Goal: Task Accomplishment & Management: Manage account settings

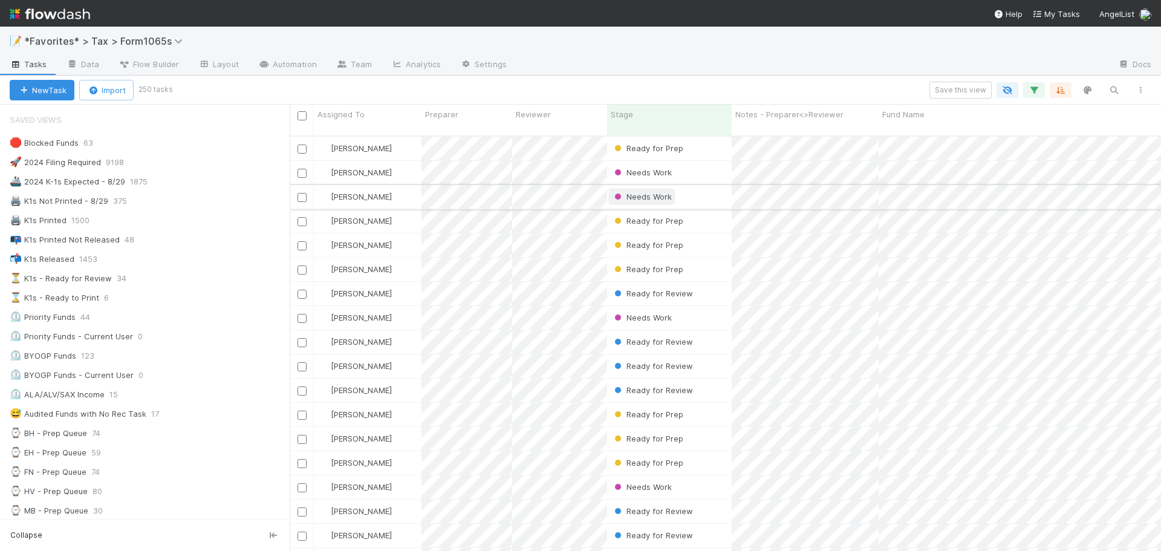
scroll to position [416, 863]
click at [660, 56] on div at bounding box center [813, 65] width 592 height 19
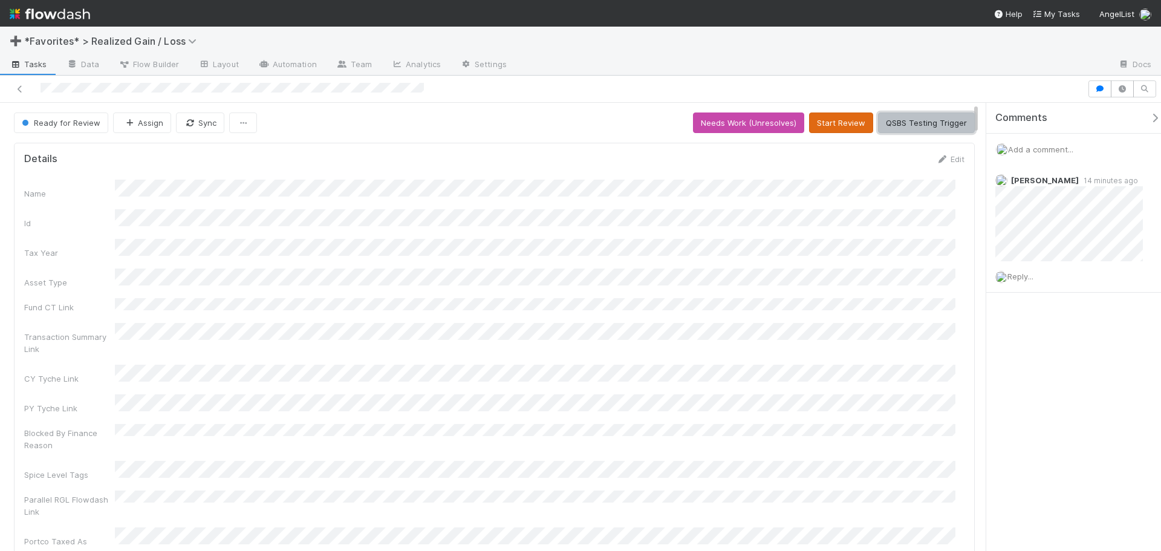
drag, startPoint x: 878, startPoint y: 120, endPoint x: 841, endPoint y: 126, distance: 36.9
click at [841, 120] on button "Start Review" at bounding box center [841, 123] width 64 height 21
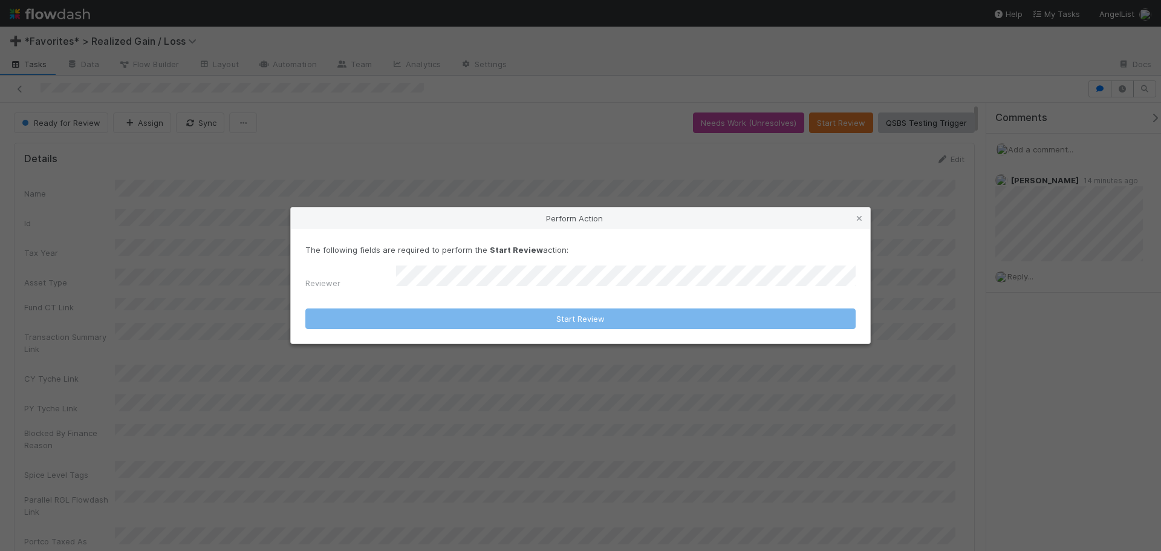
click at [732, 255] on p "The following fields are required to perform the Start Review action:" at bounding box center [580, 250] width 550 height 12
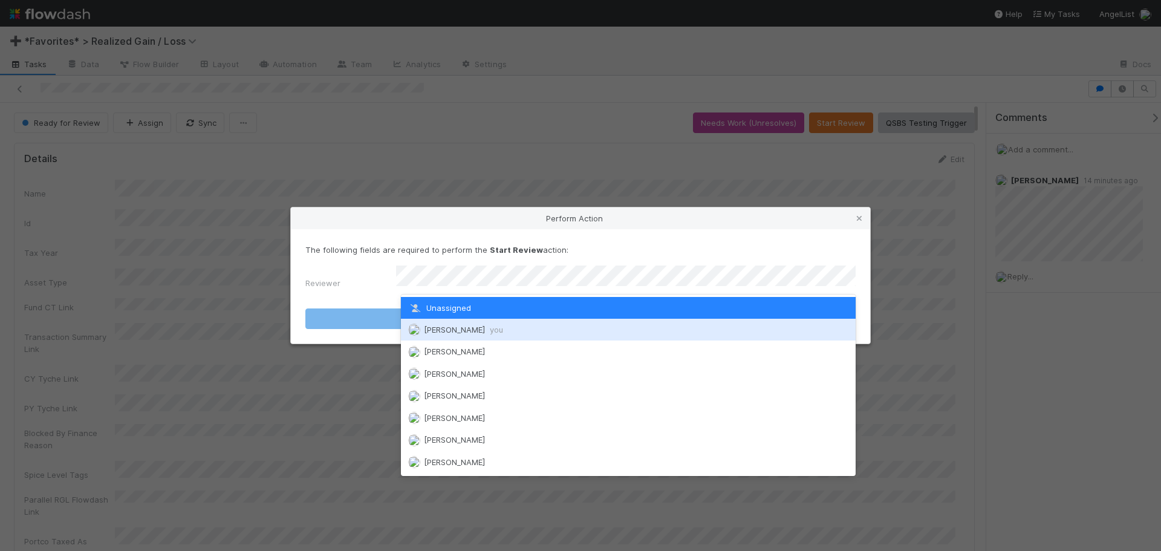
click at [560, 326] on div "Sam Dragul you" at bounding box center [628, 330] width 455 height 22
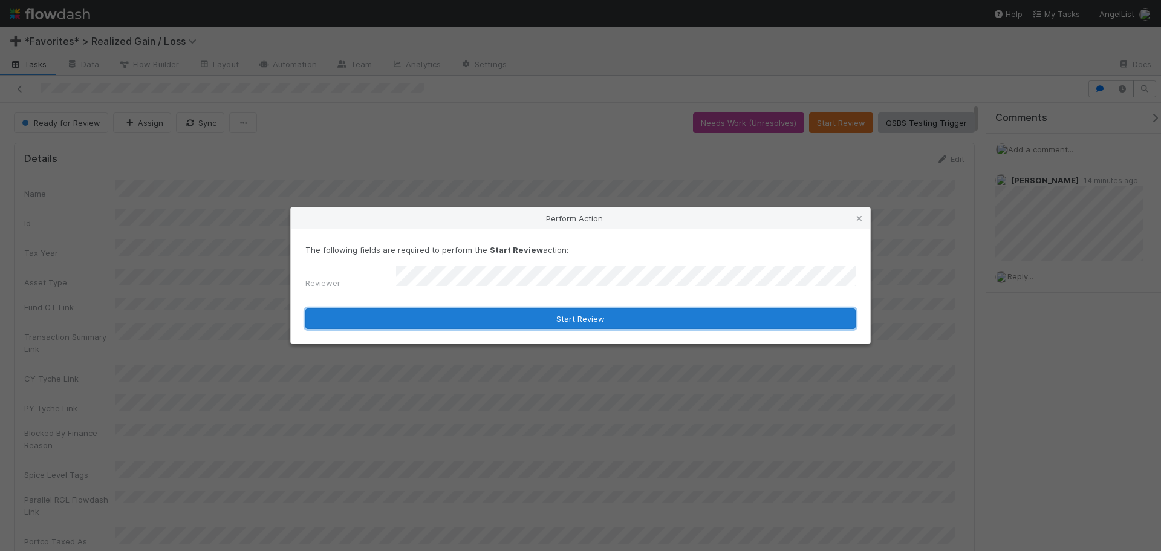
click at [561, 313] on button "Start Review" at bounding box center [580, 318] width 550 height 21
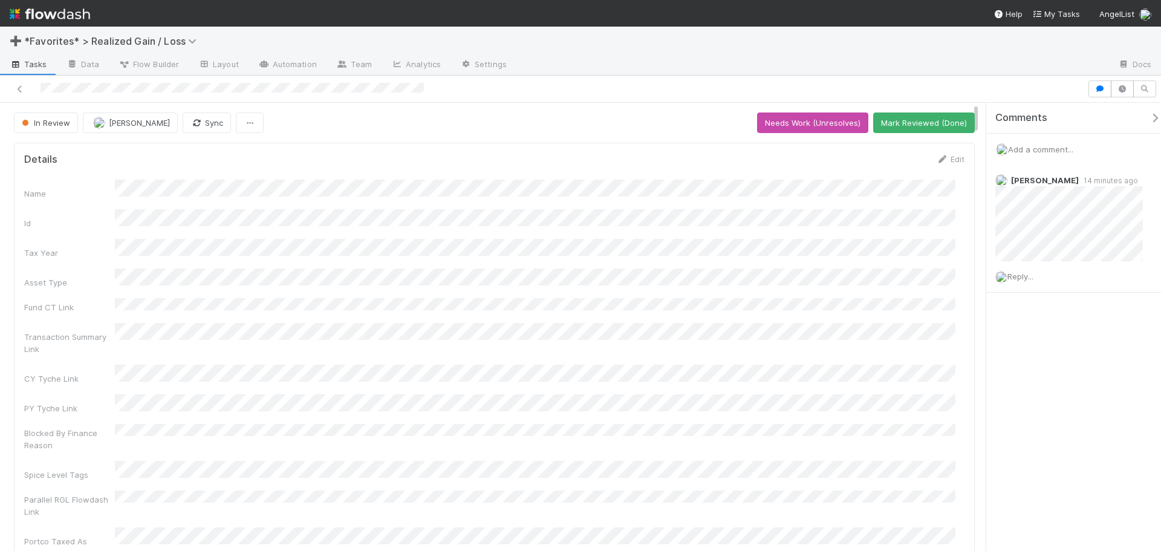
click at [897, 126] on button "Mark Reviewed (Done)" at bounding box center [924, 123] width 102 height 21
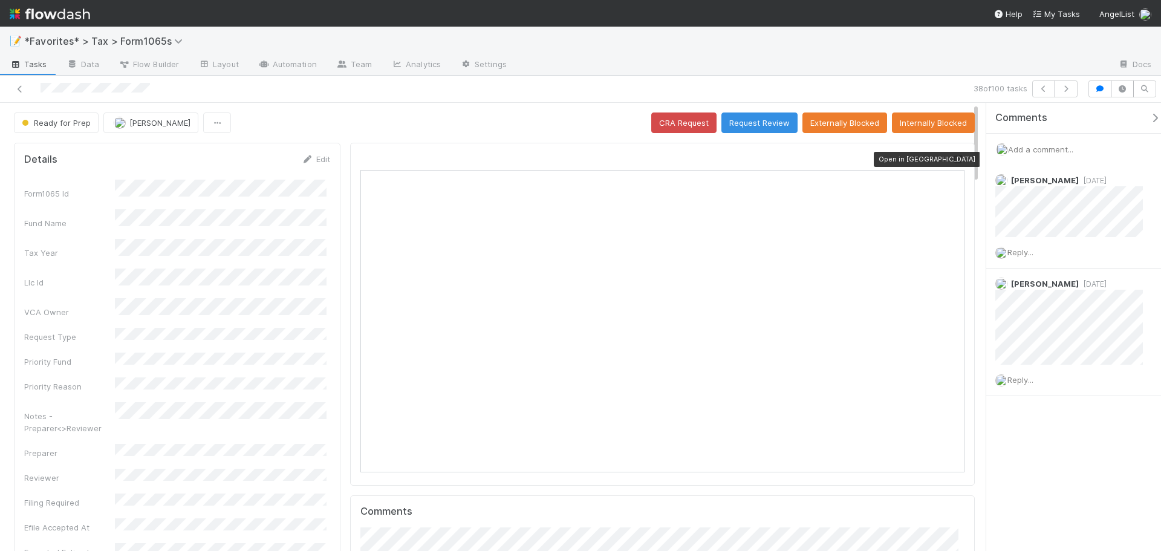
click at [953, 161] on icon at bounding box center [959, 159] width 12 height 8
click at [996, 57] on div at bounding box center [813, 65] width 592 height 19
click at [24, 123] on span "button" at bounding box center [25, 123] width 6 height 6
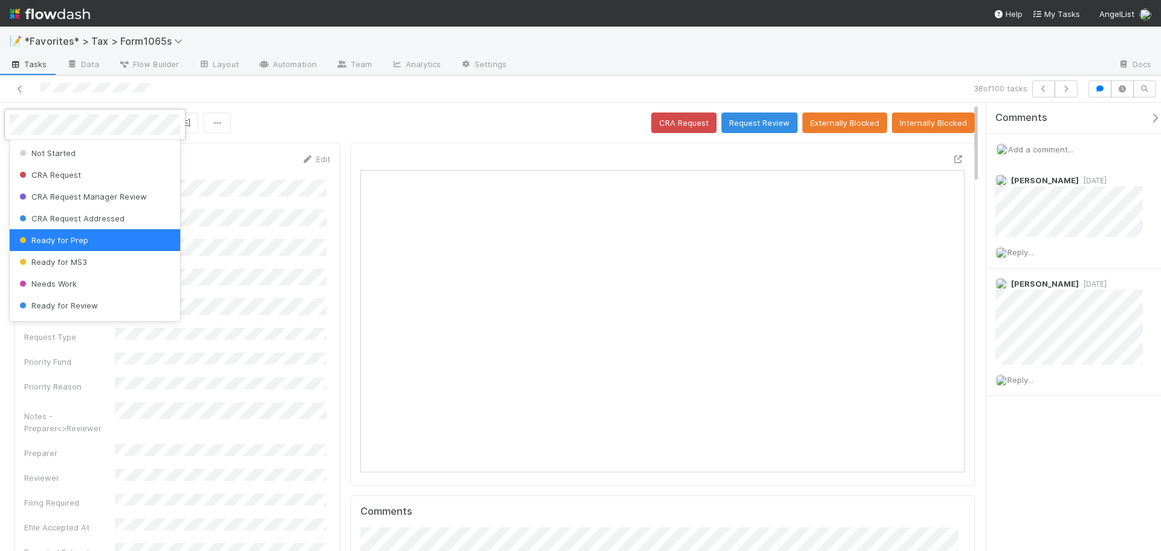
scroll to position [150, 0]
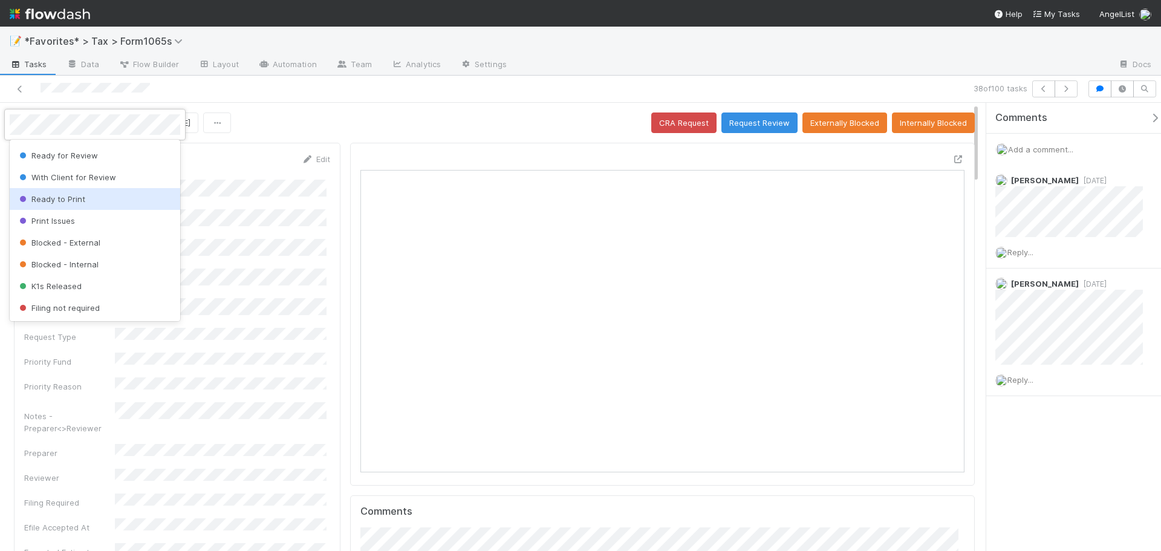
drag, startPoint x: 77, startPoint y: 245, endPoint x: 74, endPoint y: 203, distance: 41.8
click at [74, 203] on div "Not Started CRA Request CRA Request Manager Review CRA Request Addressed Ready …" at bounding box center [95, 230] width 171 height 181
click at [74, 202] on span "Ready to Print" at bounding box center [51, 199] width 68 height 10
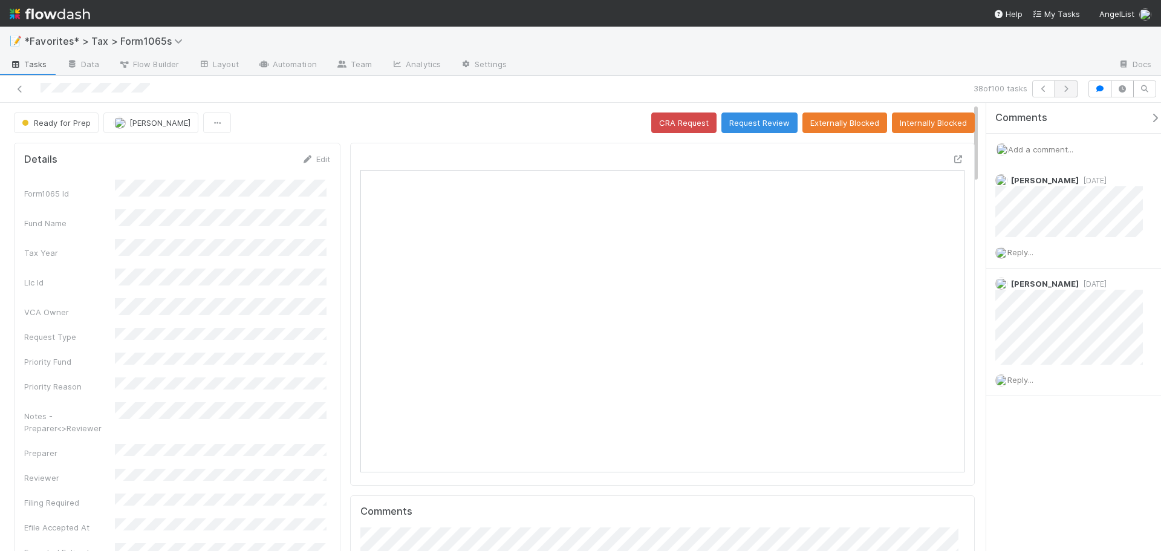
click at [812, 57] on div "📝 *Favorites* > Tax > Form1065s Tasks Data Flow Builder Layout Automation Team …" at bounding box center [580, 51] width 1161 height 49
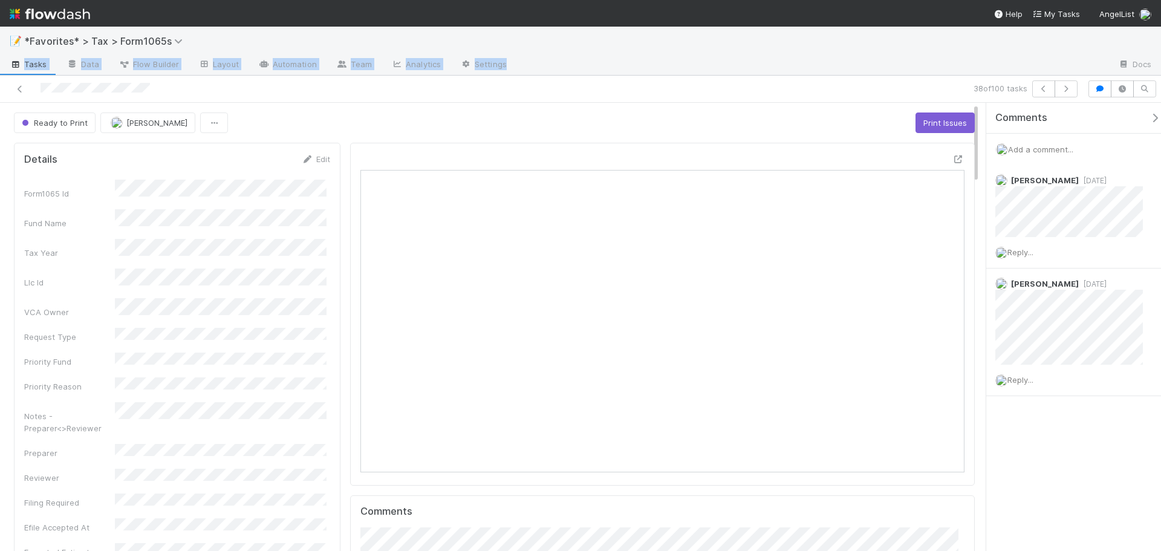
click at [1060, 70] on div at bounding box center [813, 65] width 592 height 19
click at [1066, 92] on icon "button" at bounding box center [1066, 88] width 12 height 7
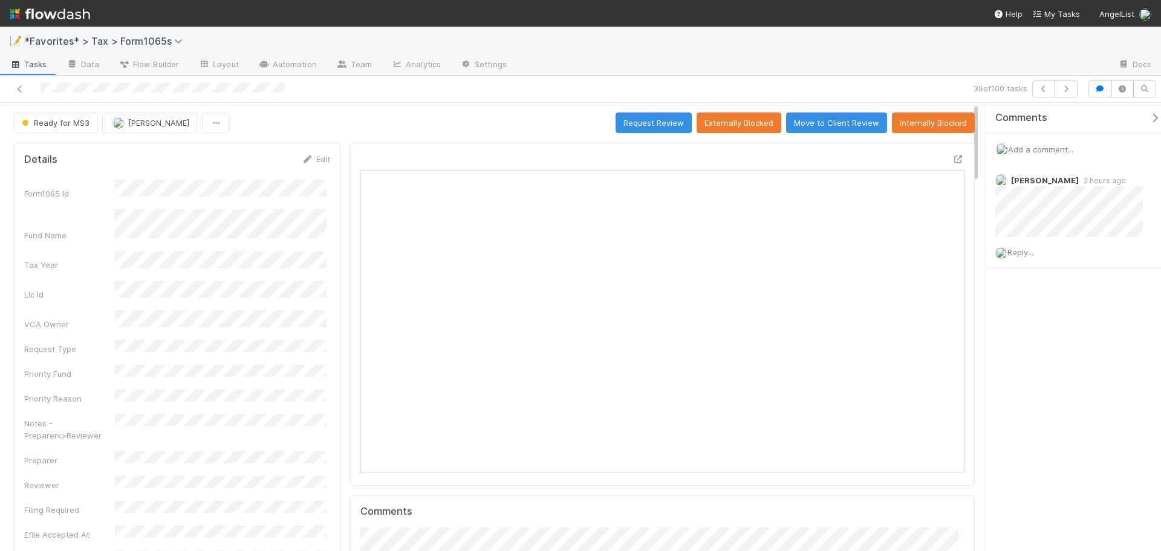
scroll to position [236, 294]
click at [1072, 88] on icon "button" at bounding box center [1066, 88] width 12 height 7
drag, startPoint x: 1068, startPoint y: 88, endPoint x: 1029, endPoint y: 60, distance: 47.2
click at [1029, 60] on div at bounding box center [813, 65] width 592 height 19
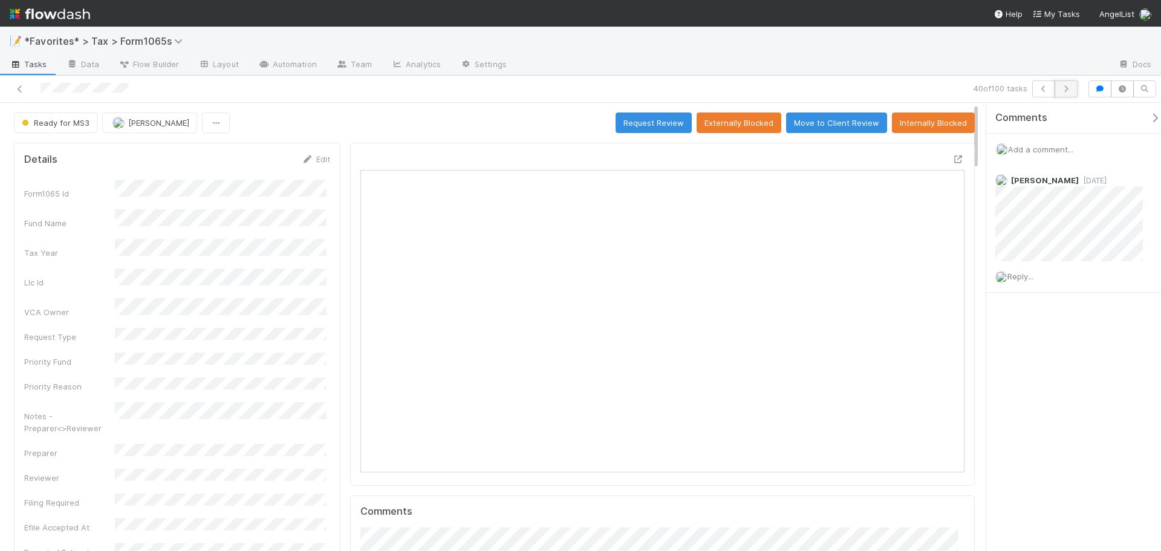
click at [1072, 90] on button "button" at bounding box center [1066, 88] width 23 height 17
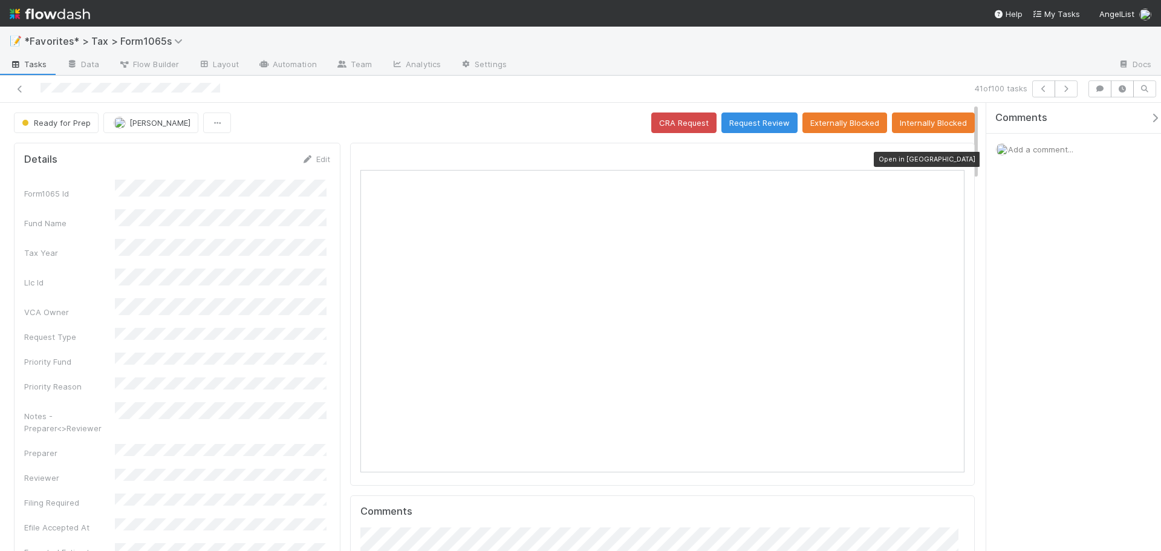
click at [953, 155] on icon at bounding box center [959, 159] width 12 height 8
click at [441, 114] on div "Ready for Prep [PERSON_NAME] CRA Request Request Review Externally Blocked Inte…" at bounding box center [494, 123] width 961 height 21
click at [953, 160] on icon at bounding box center [959, 159] width 12 height 8
click at [1069, 85] on icon "button" at bounding box center [1066, 88] width 12 height 7
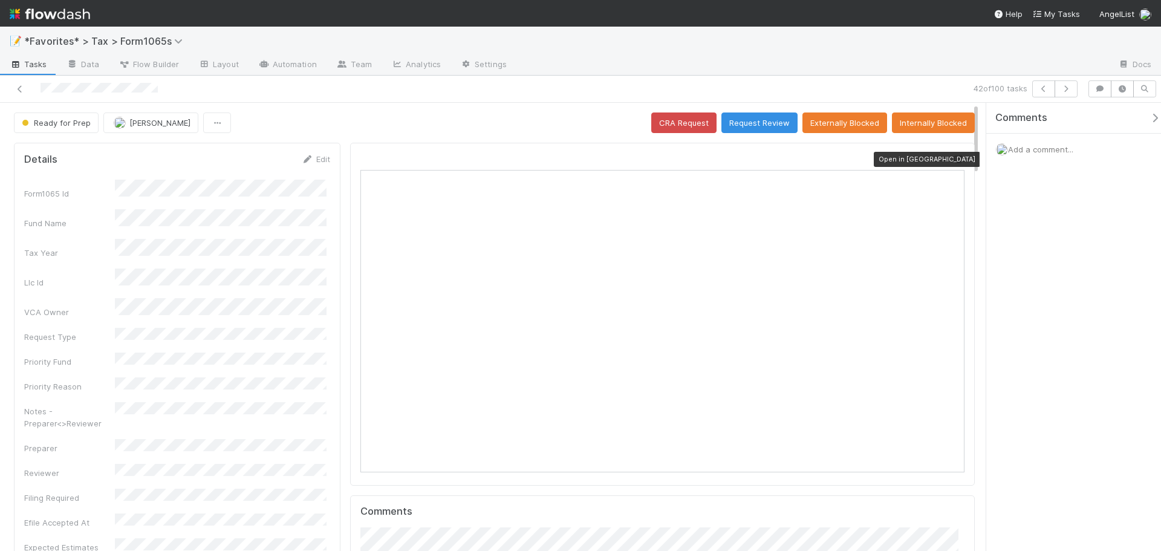
click at [953, 160] on icon at bounding box center [959, 159] width 12 height 8
click at [1063, 90] on icon "button" at bounding box center [1066, 88] width 12 height 7
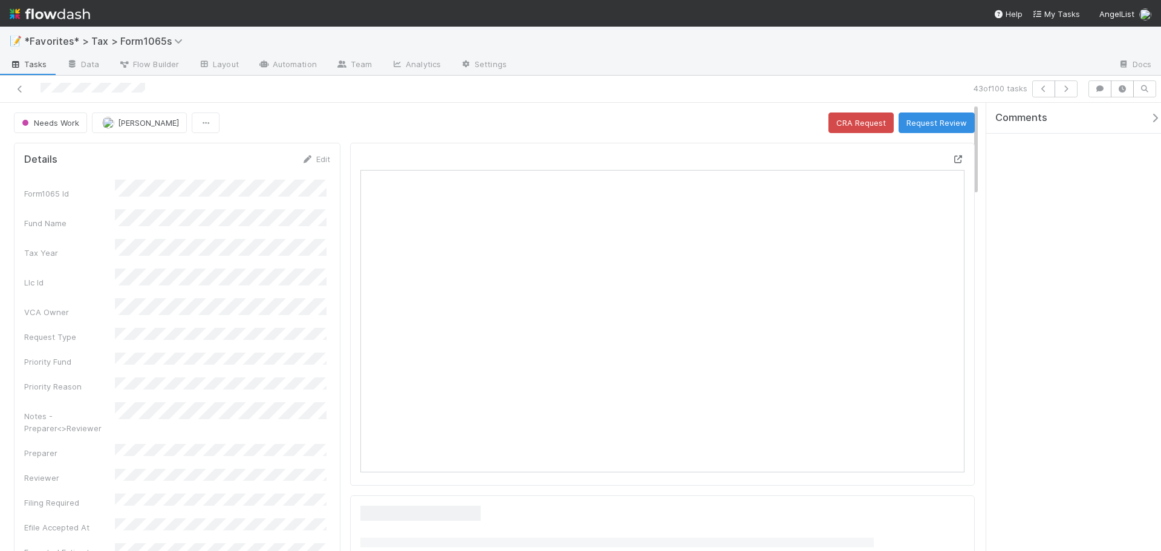
click at [953, 153] on div at bounding box center [959, 159] width 12 height 12
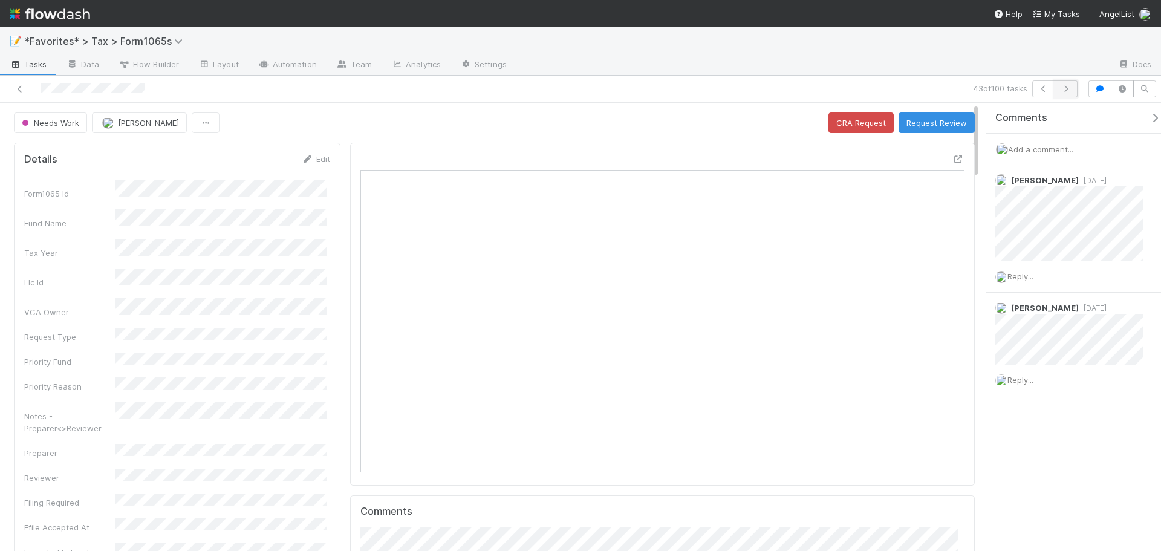
click at [1074, 88] on button "button" at bounding box center [1066, 88] width 23 height 17
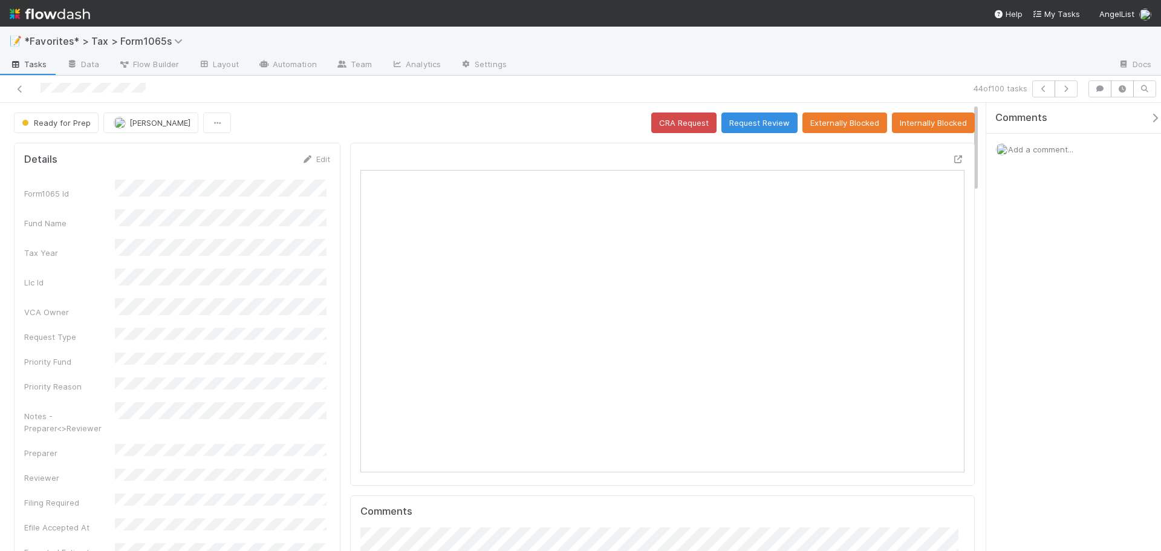
scroll to position [236, 589]
click at [953, 158] on icon at bounding box center [959, 159] width 12 height 8
click at [1073, 90] on button "button" at bounding box center [1066, 88] width 23 height 17
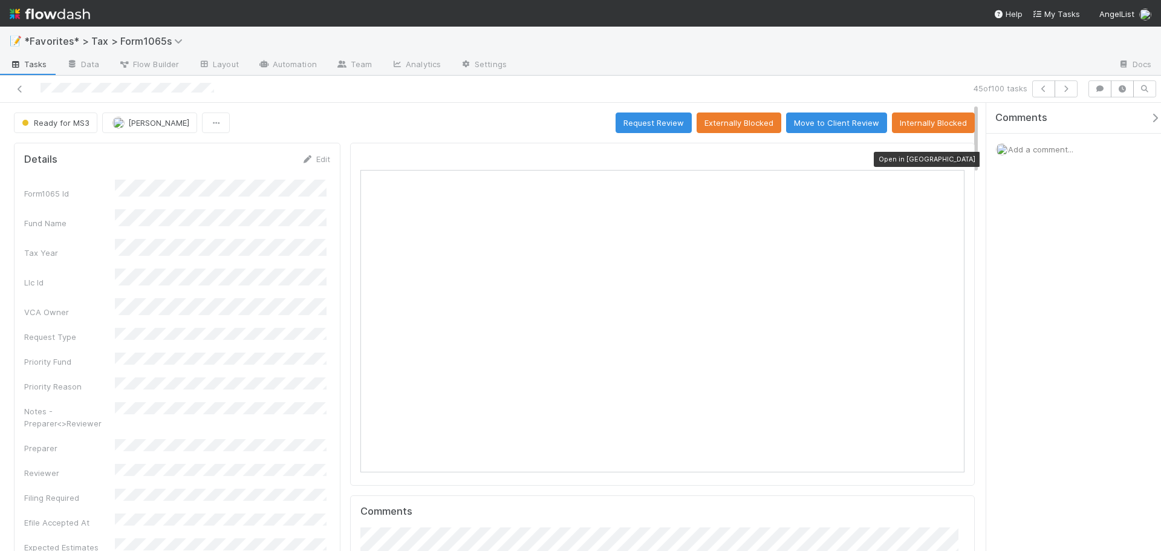
click at [953, 161] on icon at bounding box center [959, 159] width 12 height 8
click at [1065, 91] on icon "button" at bounding box center [1066, 88] width 12 height 7
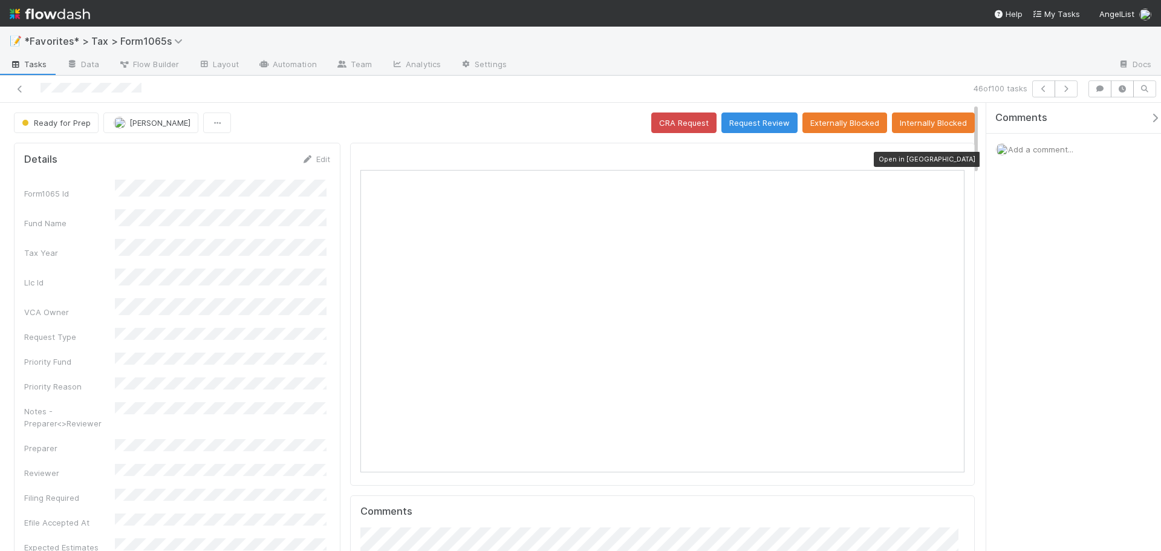
click at [953, 162] on icon at bounding box center [959, 159] width 12 height 8
click at [64, 128] on button "Ready for Prep" at bounding box center [56, 123] width 85 height 21
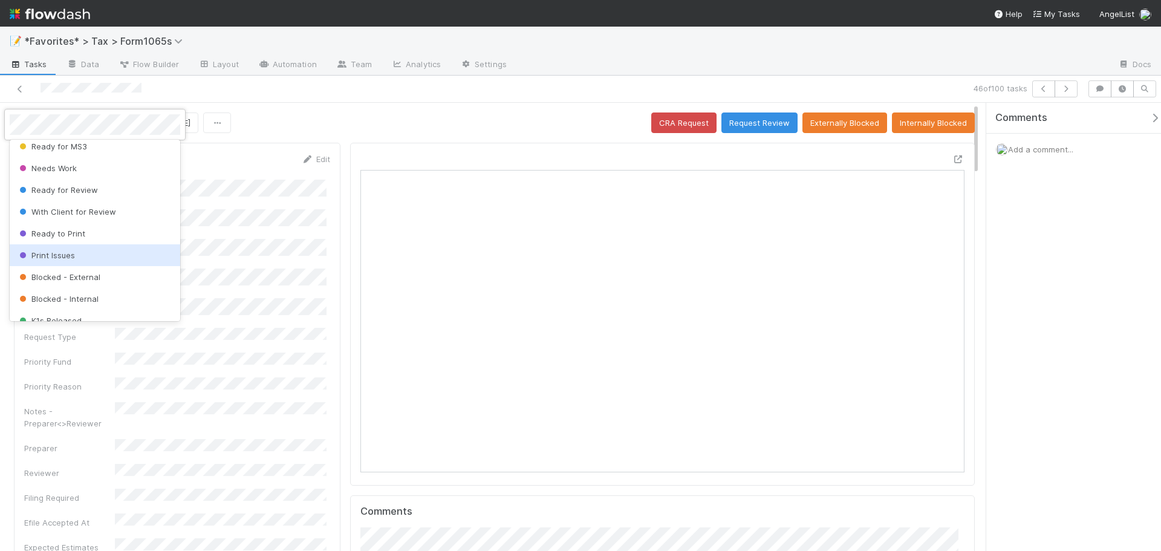
scroll to position [121, 0]
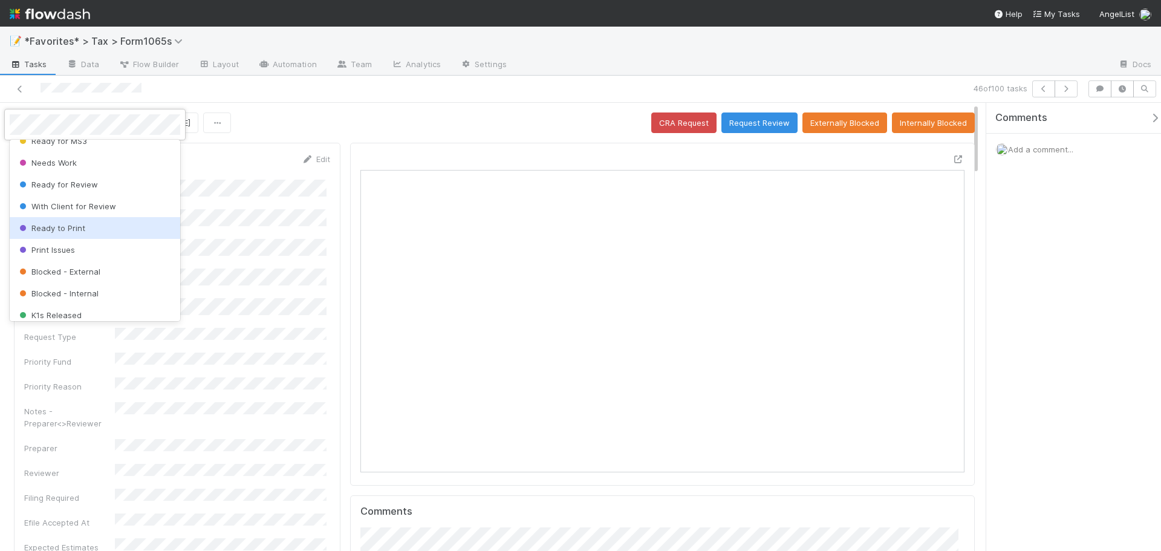
click at [85, 233] on div "Ready to Print" at bounding box center [95, 228] width 171 height 22
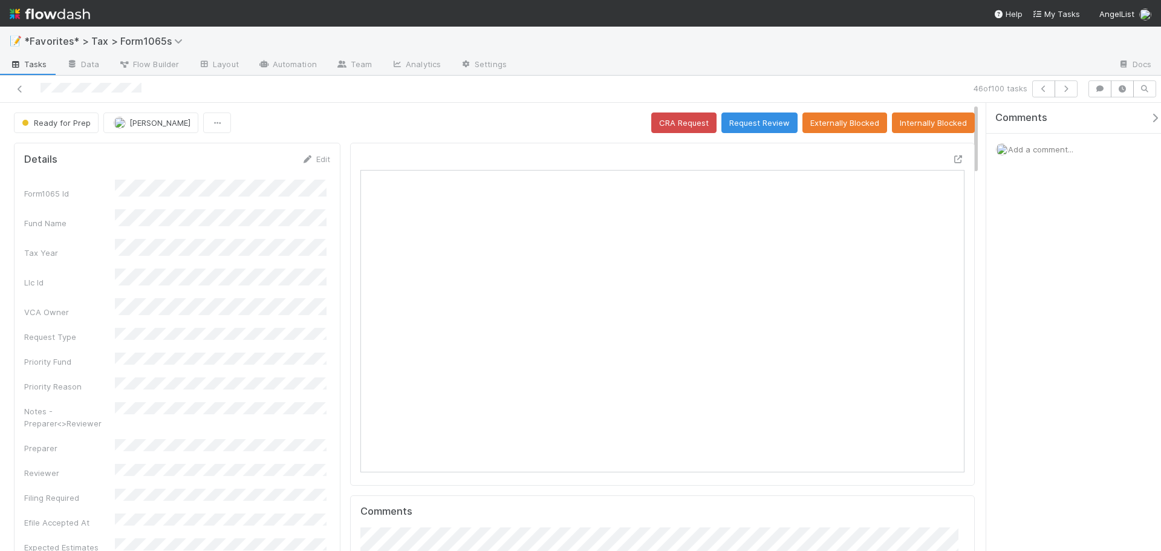
click at [821, 70] on div at bounding box center [813, 65] width 592 height 19
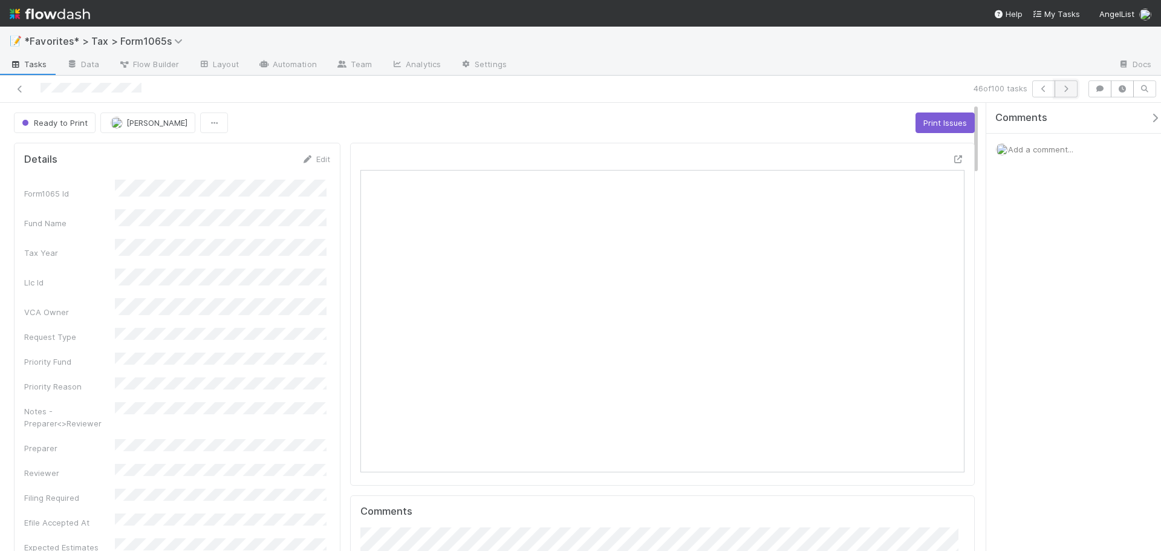
click at [1064, 86] on icon "button" at bounding box center [1066, 88] width 12 height 7
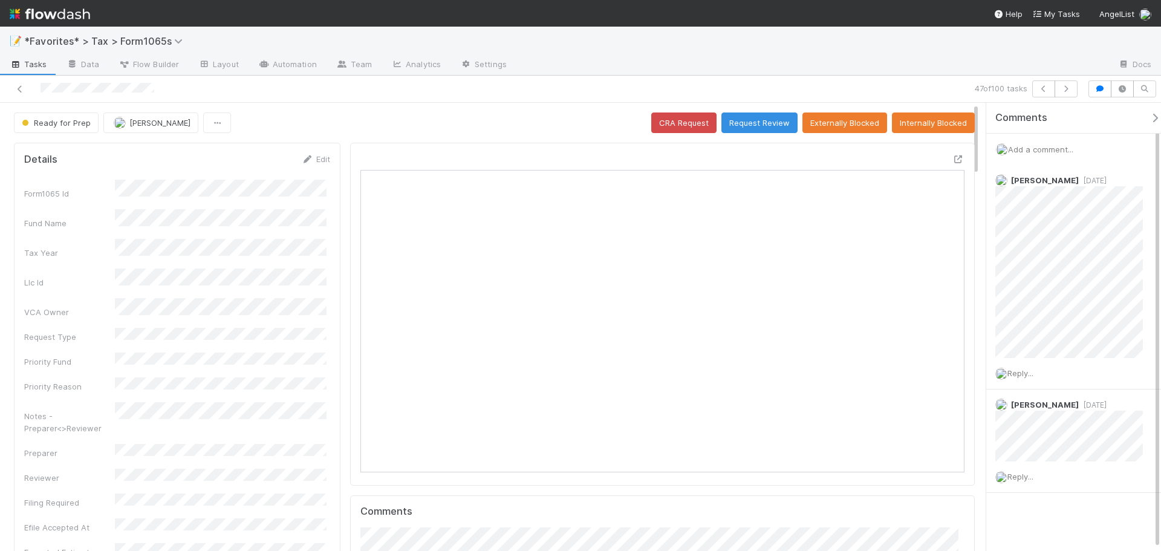
scroll to position [236, 294]
click at [1070, 91] on button "button" at bounding box center [1066, 88] width 23 height 17
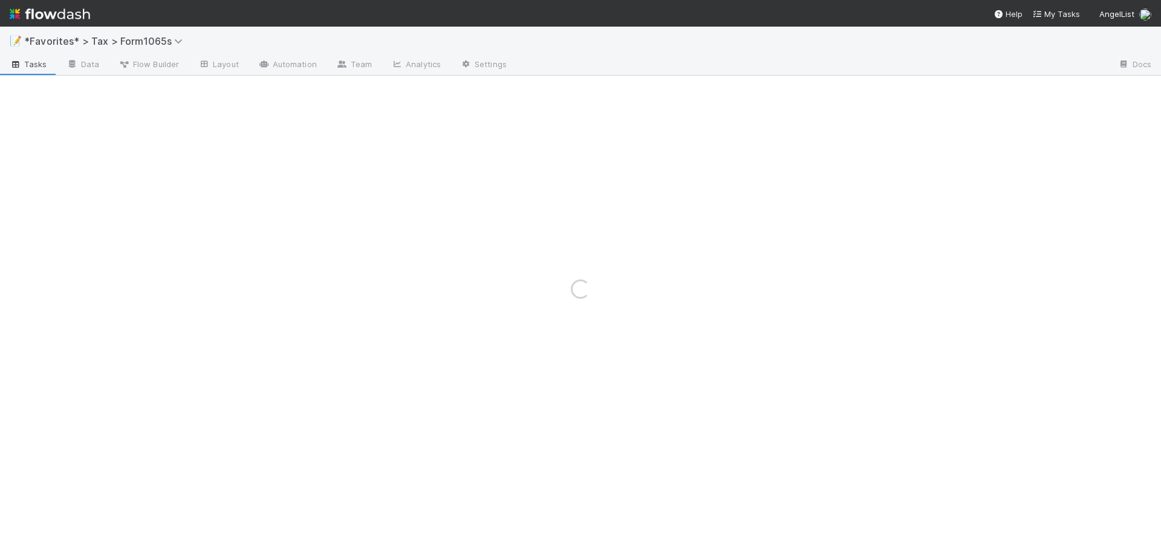
click at [1070, 91] on div "Loading..." at bounding box center [580, 289] width 1161 height 524
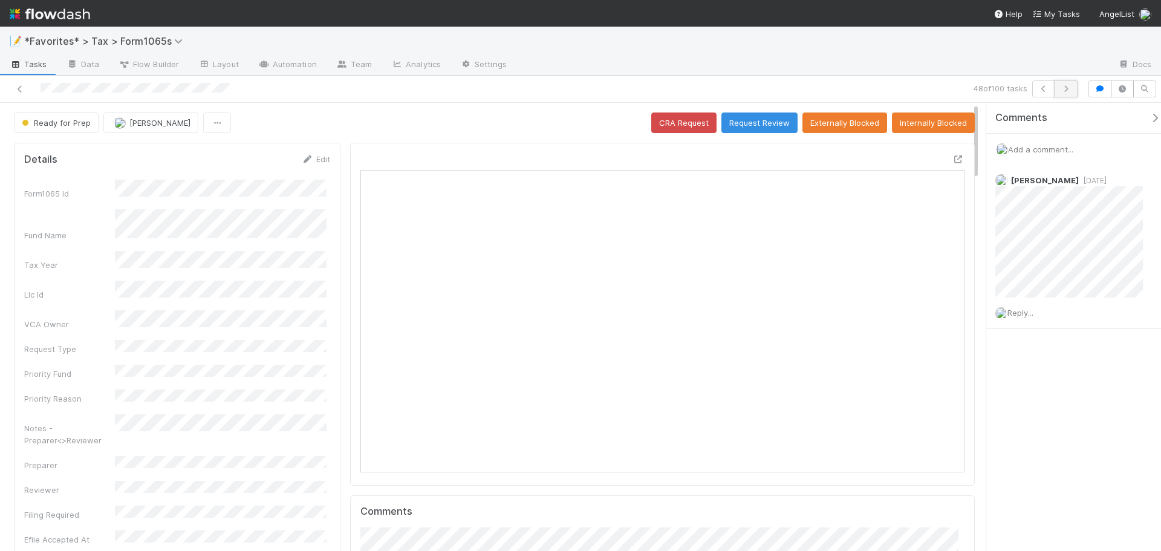
click at [1067, 91] on icon "button" at bounding box center [1066, 88] width 12 height 7
click at [953, 159] on icon at bounding box center [959, 159] width 12 height 8
click at [1067, 81] on div "49 of 100 tasks" at bounding box center [580, 89] width 1161 height 27
click at [1070, 90] on icon "button" at bounding box center [1066, 88] width 12 height 7
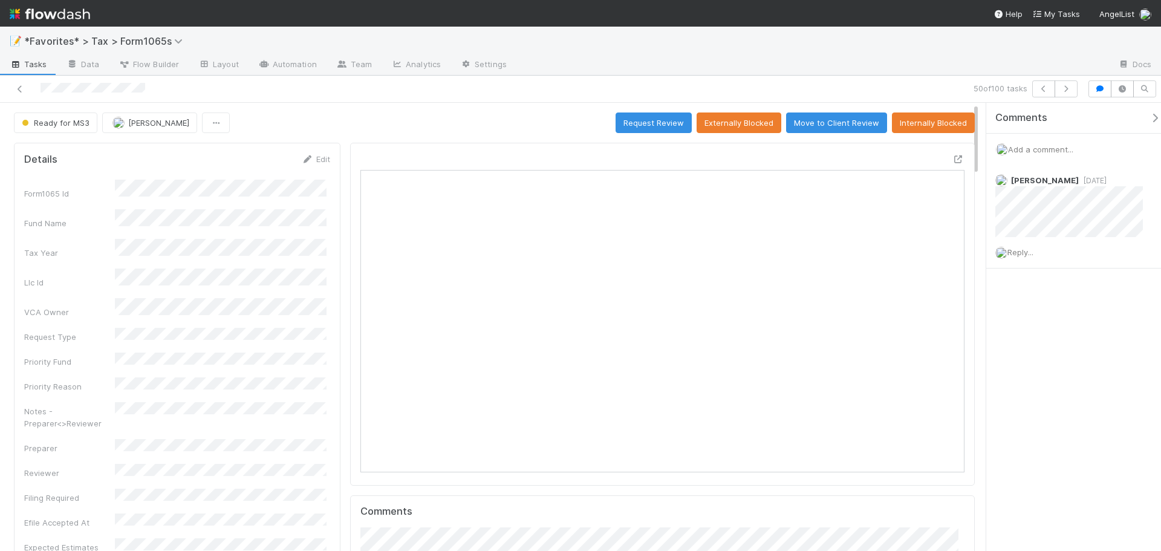
scroll to position [236, 294]
click at [953, 158] on icon at bounding box center [959, 159] width 12 height 8
click at [1051, 206] on div "50 of 100 tasks Ready for MS3 [PERSON_NAME] Request Review Externally Blocked M…" at bounding box center [580, 313] width 1161 height 475
click at [1070, 95] on button "button" at bounding box center [1066, 88] width 23 height 17
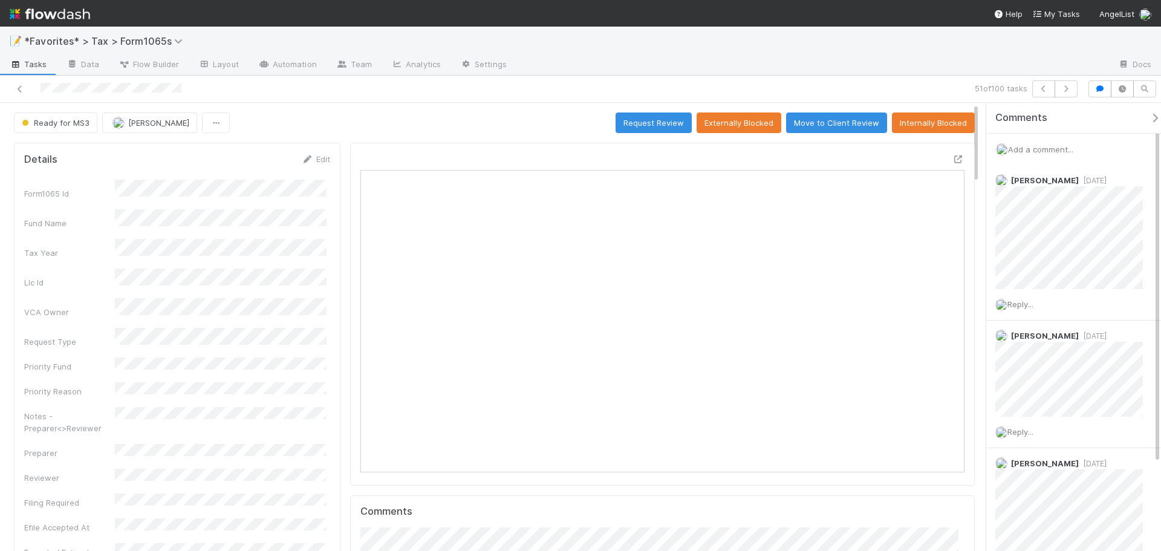
scroll to position [236, 589]
click at [953, 162] on icon at bounding box center [959, 159] width 12 height 8
click at [1063, 88] on icon "button" at bounding box center [1066, 88] width 12 height 7
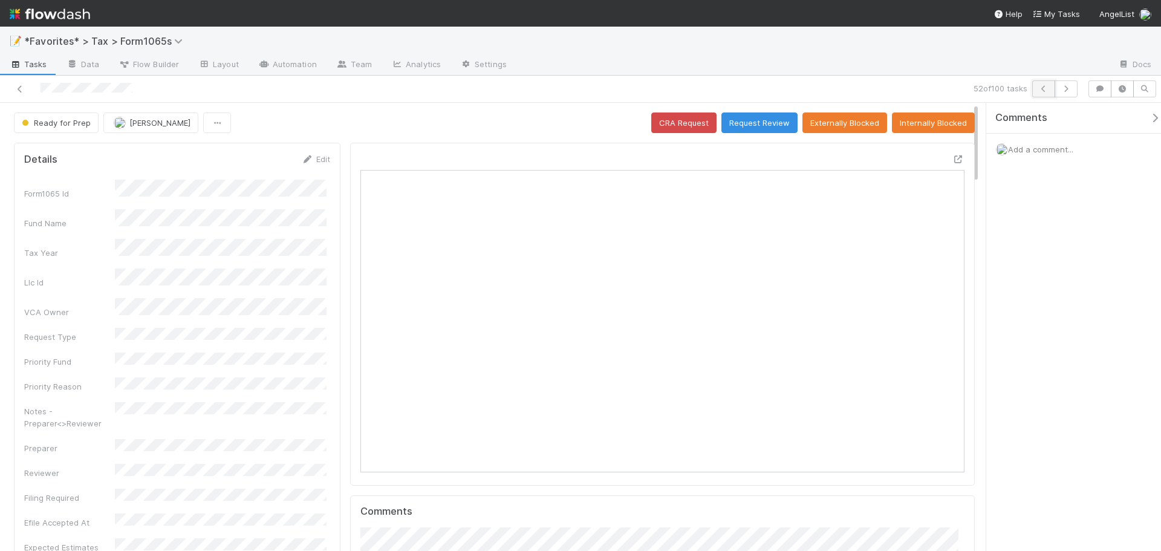
click at [1043, 86] on icon "button" at bounding box center [1044, 88] width 12 height 7
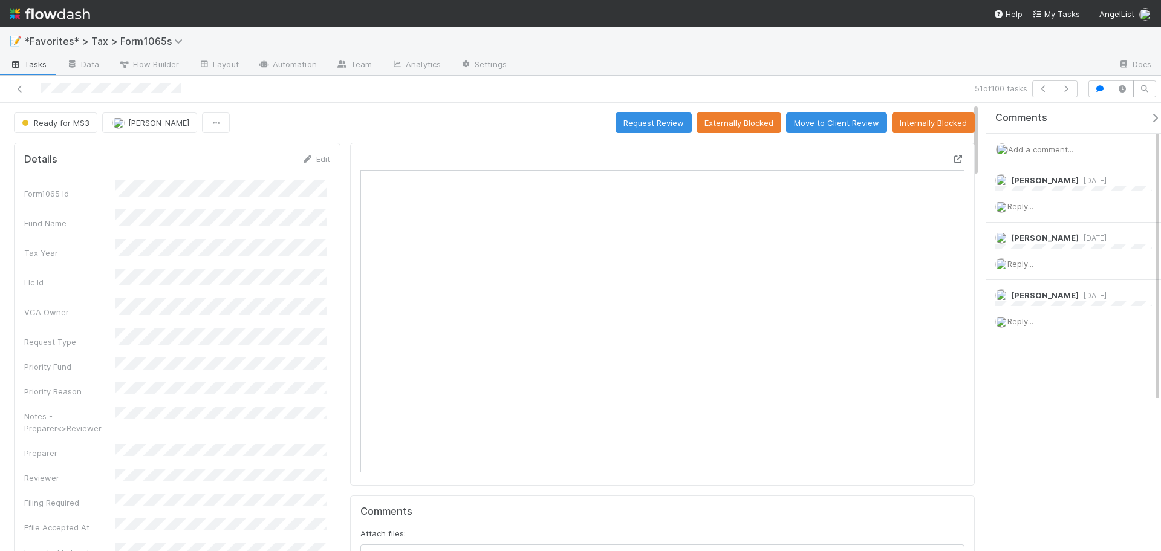
click at [953, 161] on icon at bounding box center [959, 159] width 12 height 8
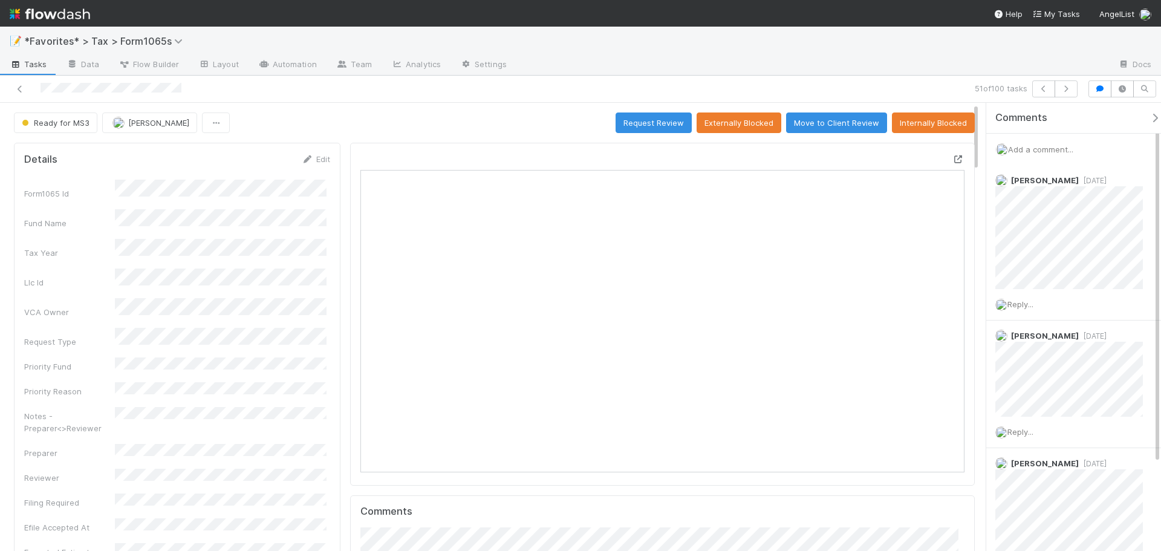
scroll to position [236, 589]
